Goal: Task Accomplishment & Management: Manage account settings

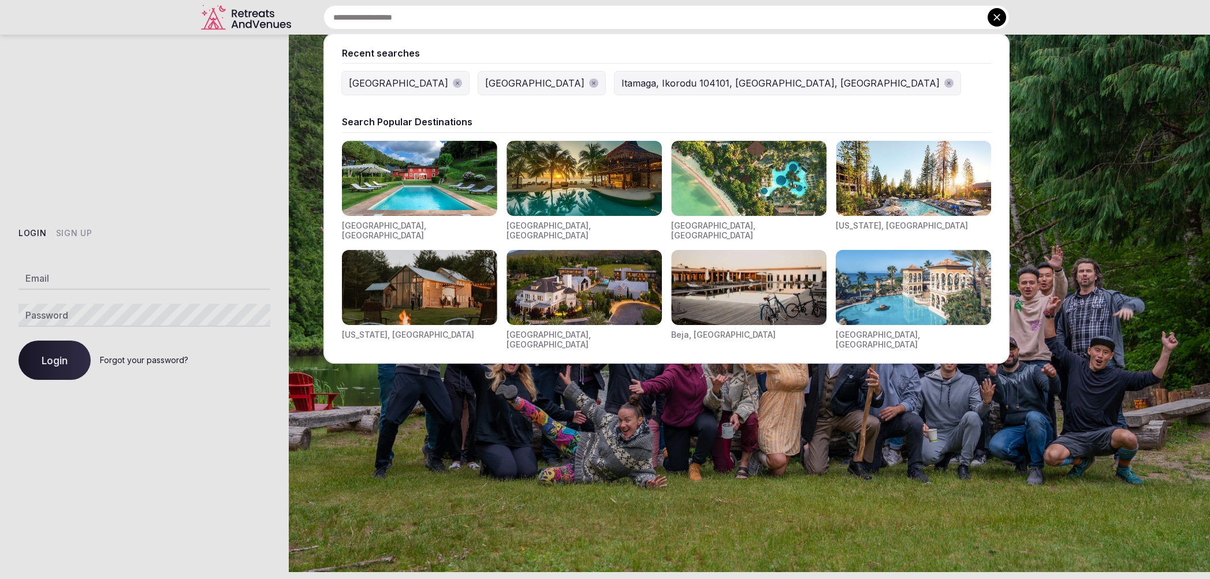
click at [369, 85] on div "[GEOGRAPHIC_DATA]" at bounding box center [398, 83] width 99 height 14
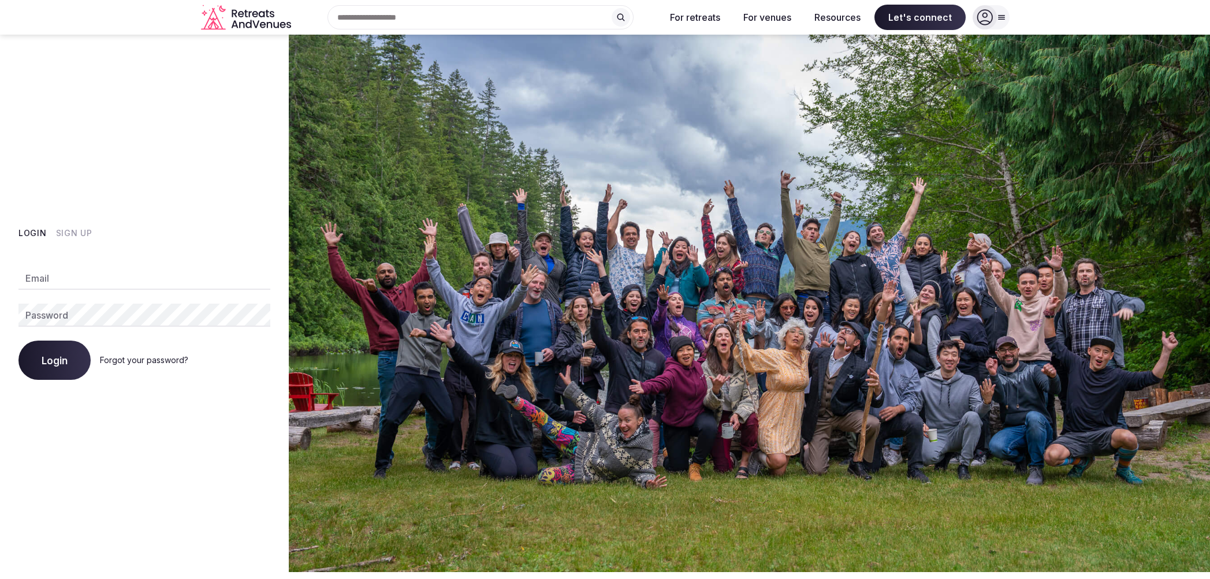
click at [387, 16] on div "Recent searches [GEOGRAPHIC_DATA] [GEOGRAPHIC_DATA] [GEOGRAPHIC_DATA], [GEOGRAP…" at bounding box center [476, 17] width 361 height 24
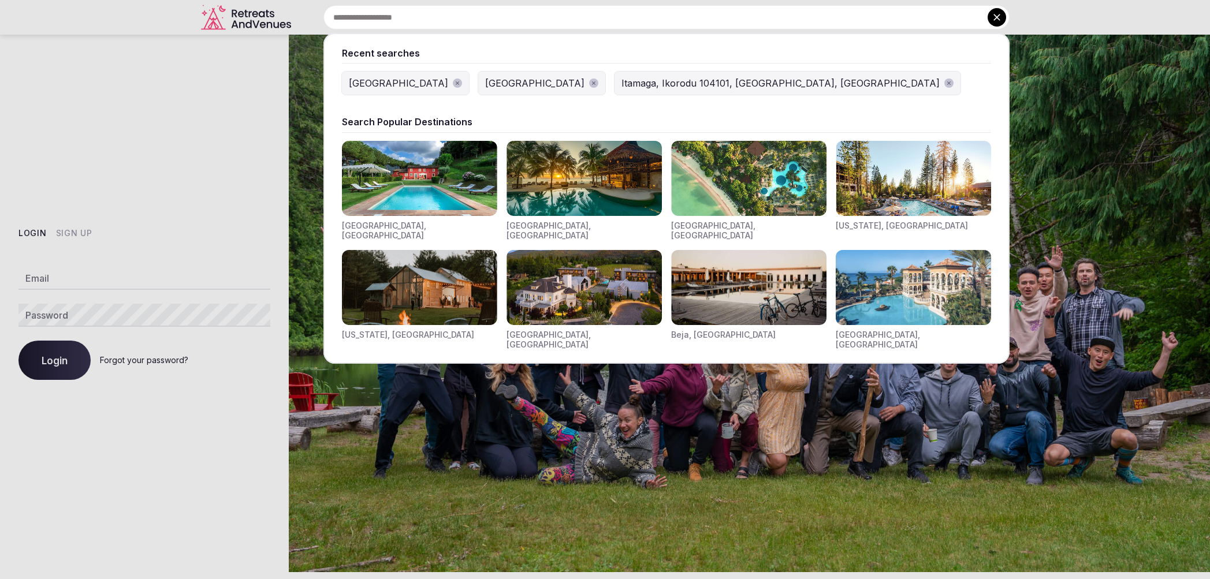
click at [366, 82] on div "[GEOGRAPHIC_DATA]" at bounding box center [398, 83] width 99 height 14
click at [437, 20] on div "Recent searches [GEOGRAPHIC_DATA] [GEOGRAPHIC_DATA] [GEOGRAPHIC_DATA], [GEOGRAP…" at bounding box center [653, 17] width 714 height 24
click at [622, 87] on div "Itamaga, Ikorodu 104101, [GEOGRAPHIC_DATA], [GEOGRAPHIC_DATA]" at bounding box center [781, 83] width 318 height 14
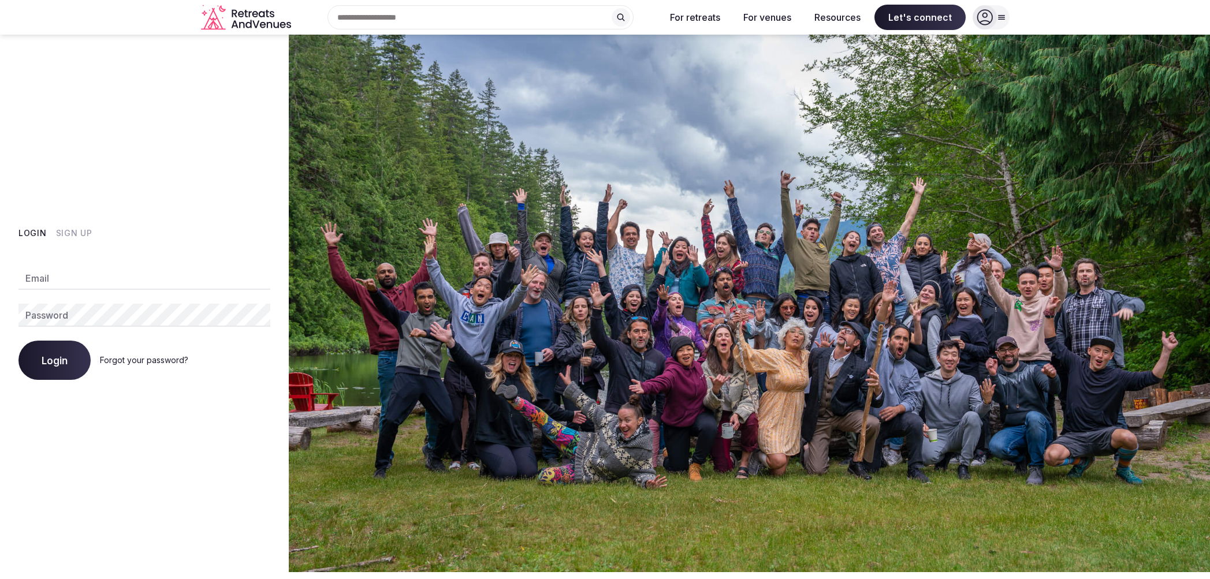
click at [449, 19] on div "Recent searches [GEOGRAPHIC_DATA] [GEOGRAPHIC_DATA] [GEOGRAPHIC_DATA], [GEOGRAP…" at bounding box center [476, 17] width 361 height 24
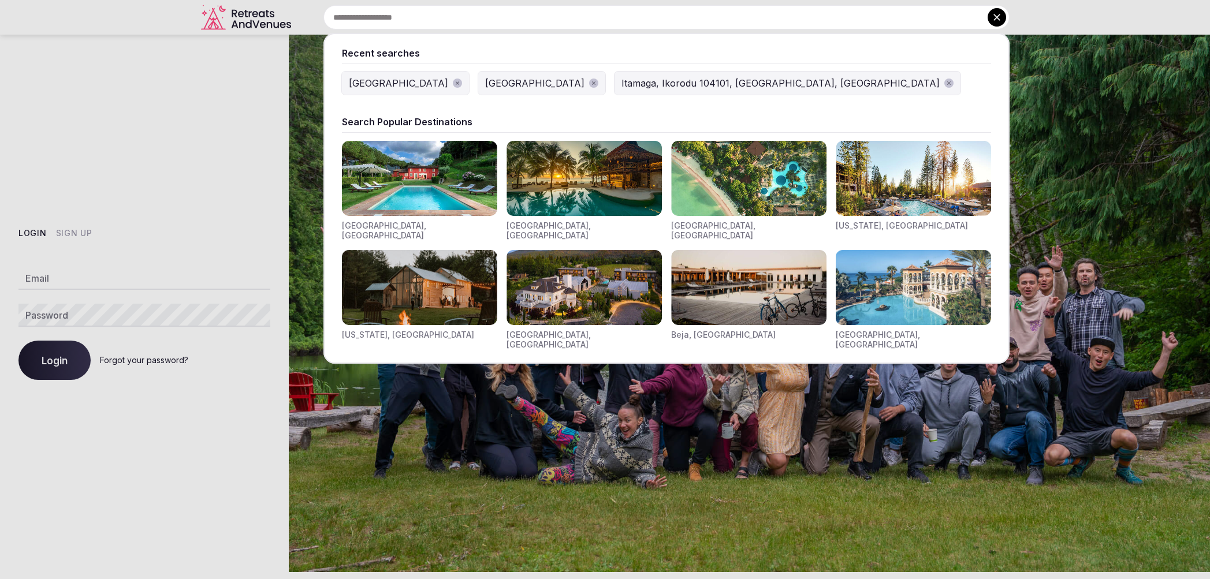
click at [435, 182] on img "Visit venues for Toscana, Italy" at bounding box center [419, 178] width 155 height 75
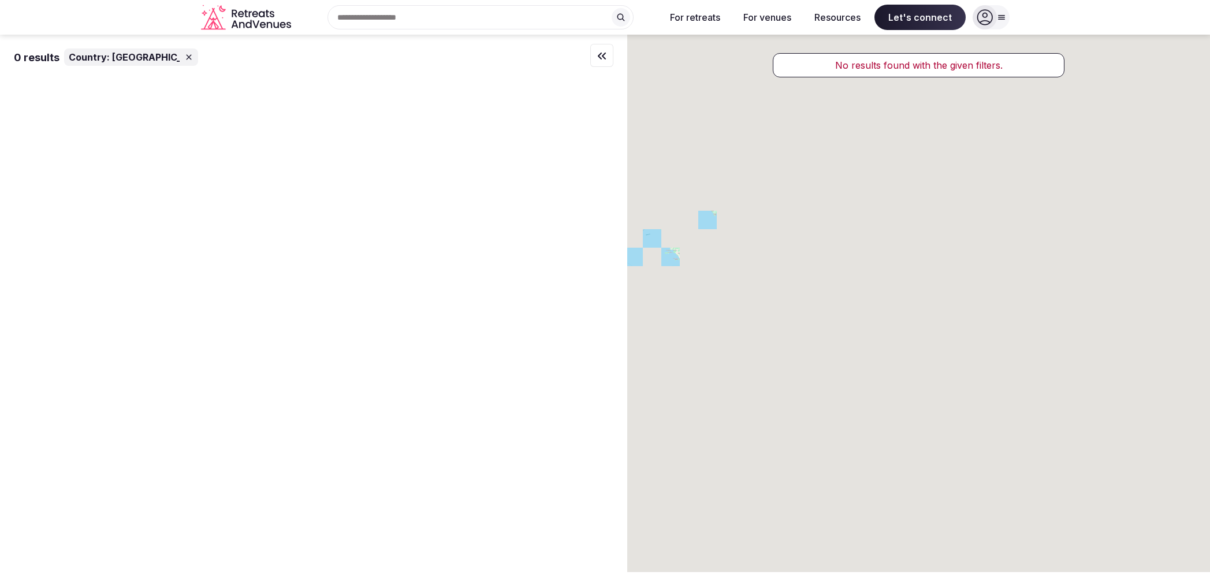
drag, startPoint x: 827, startPoint y: 190, endPoint x: 769, endPoint y: 246, distance: 80.9
click at [770, 249] on div at bounding box center [918, 304] width 583 height 538
drag, startPoint x: 155, startPoint y: 55, endPoint x: 229, endPoint y: 188, distance: 152.1
click at [184, 55] on icon at bounding box center [188, 57] width 9 height 9
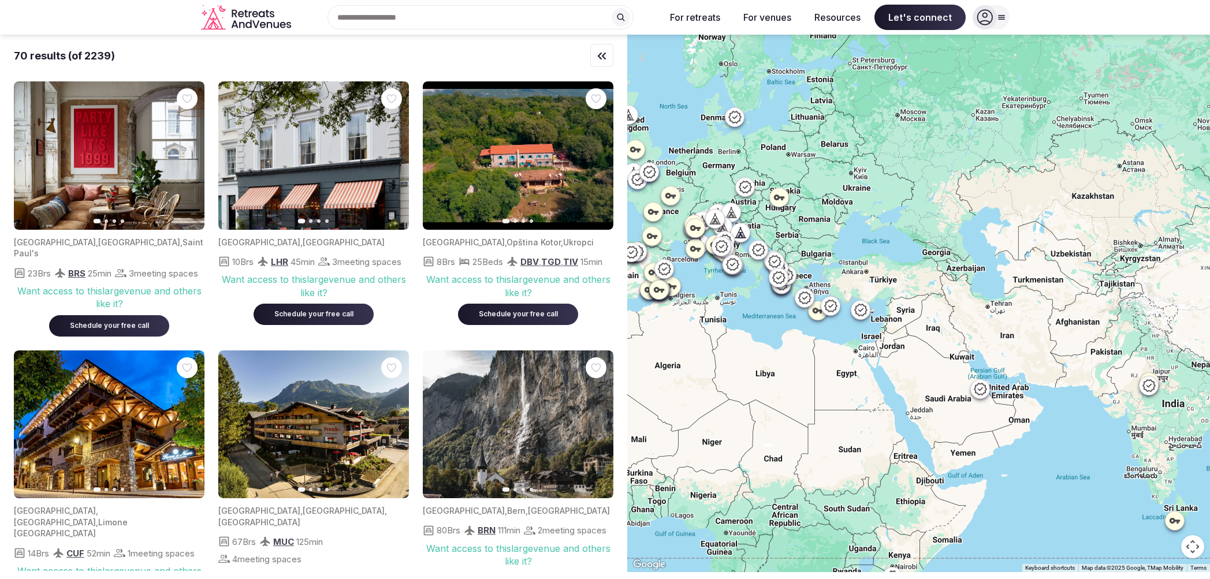
click at [995, 14] on div at bounding box center [985, 17] width 24 height 24
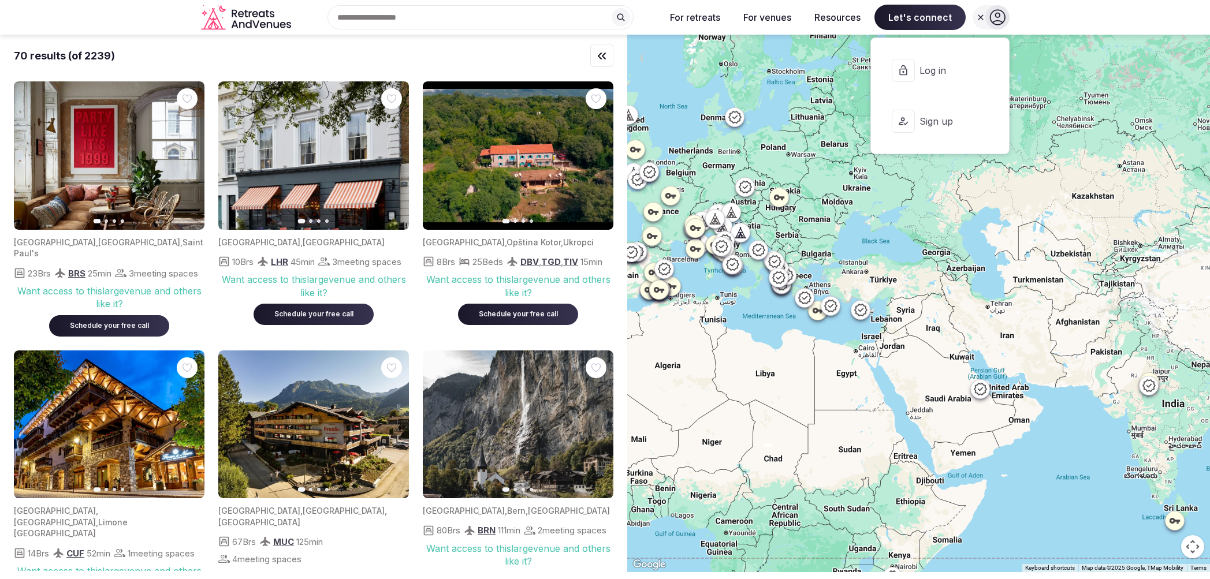
drag, startPoint x: 940, startPoint y: 66, endPoint x: 949, endPoint y: 69, distance: 9.5
click at [940, 66] on span "Log in" at bounding box center [947, 70] width 55 height 13
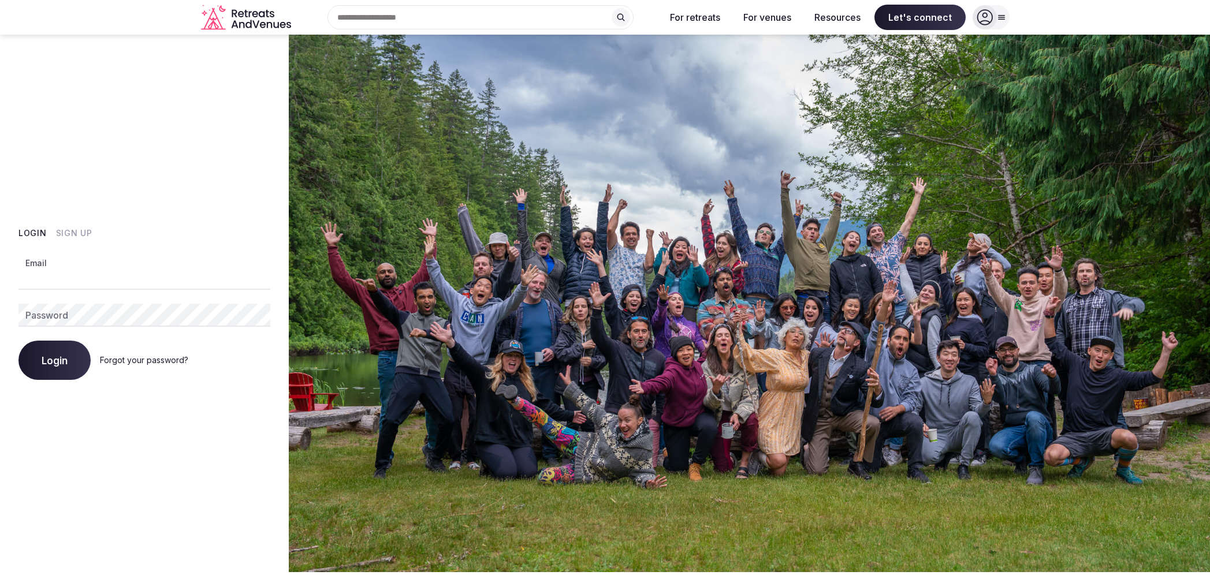
type input "**********"
click at [54, 360] on button "Login" at bounding box center [54, 360] width 72 height 39
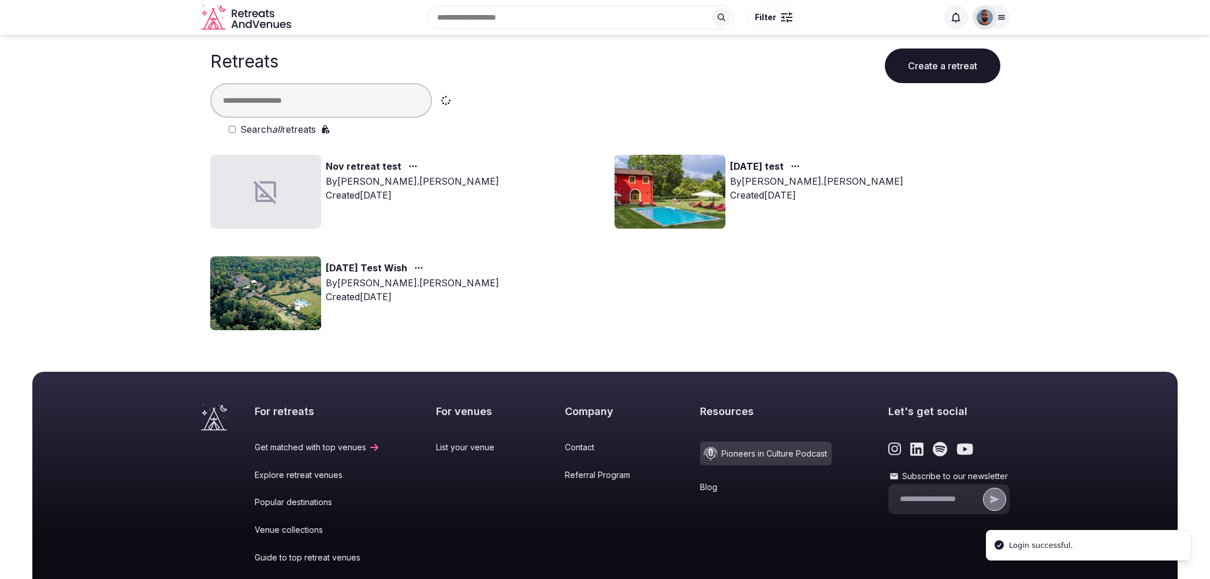
click at [481, 28] on div "Recent searches [GEOGRAPHIC_DATA] [GEOGRAPHIC_DATA] [GEOGRAPHIC_DATA], [GEOGRAP…" at bounding box center [616, 17] width 641 height 50
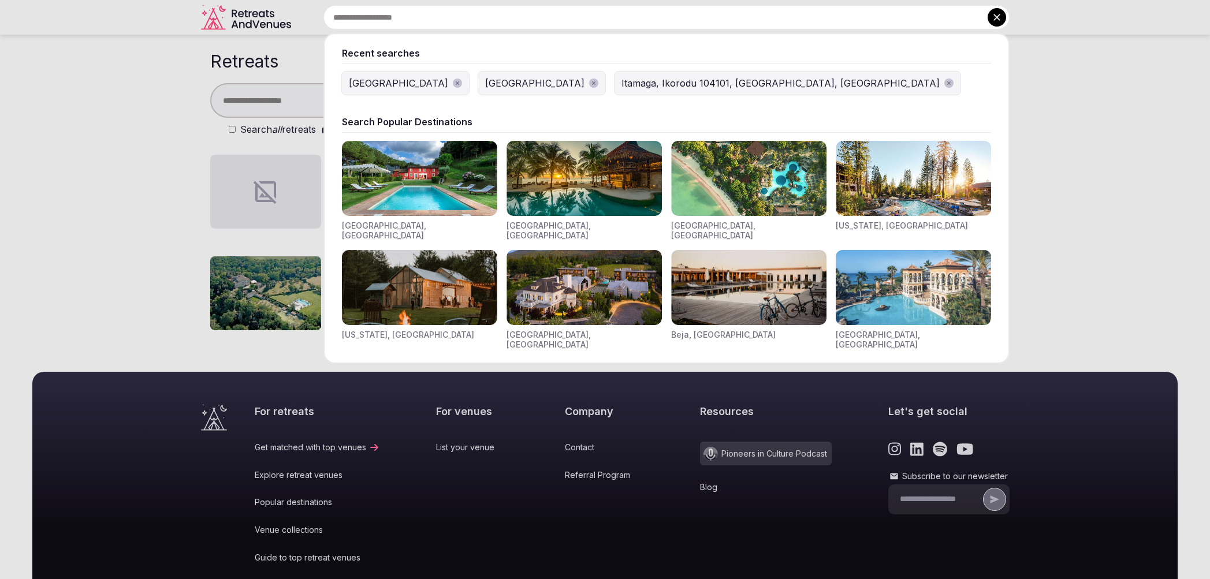
drag, startPoint x: 503, startPoint y: 80, endPoint x: 513, endPoint y: 90, distance: 14.3
click at [622, 80] on div "Itamaga, Ikorodu 104101, [GEOGRAPHIC_DATA], [GEOGRAPHIC_DATA]" at bounding box center [781, 83] width 318 height 14
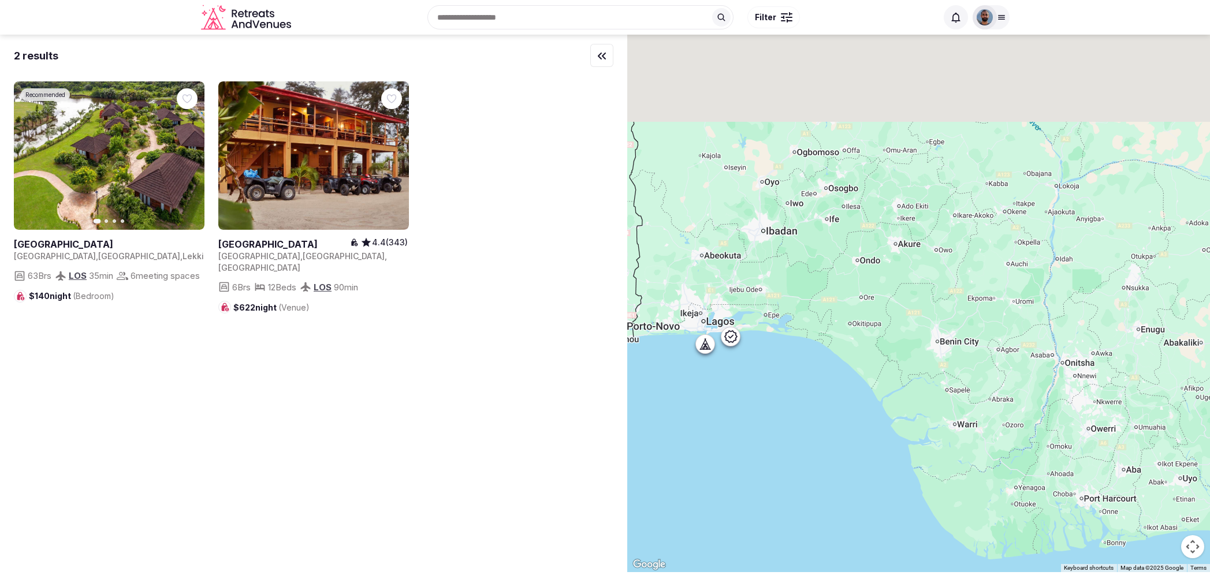
drag, startPoint x: 824, startPoint y: 210, endPoint x: 821, endPoint y: 300, distance: 90.2
click at [823, 313] on div at bounding box center [918, 304] width 583 height 538
